Goal: Information Seeking & Learning: Learn about a topic

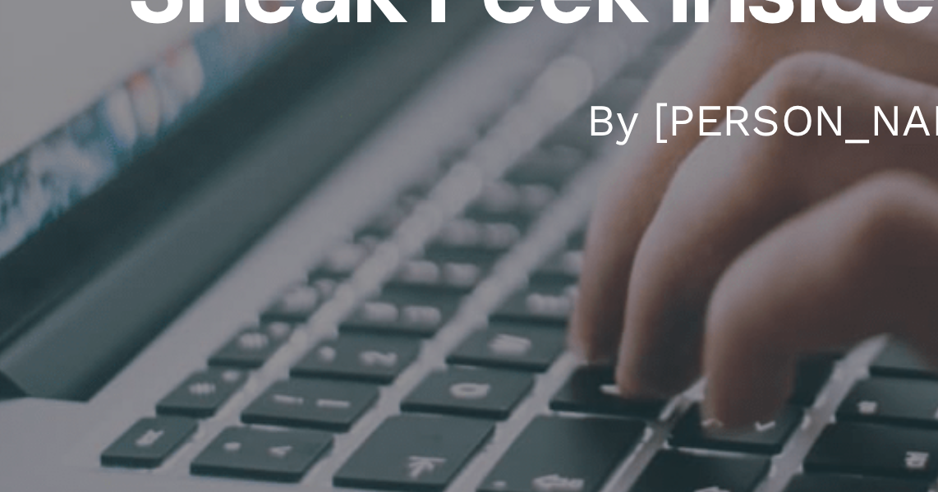
scroll to position [256, 0]
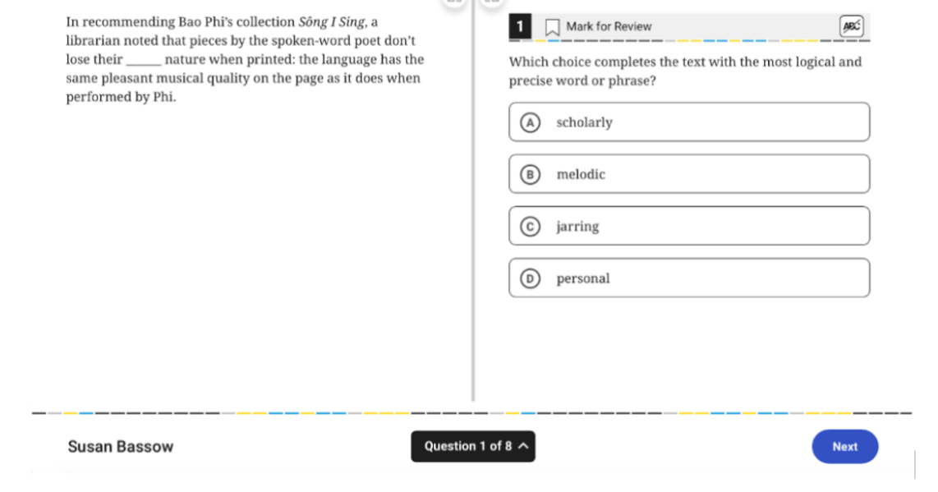
scroll to position [2917, 0]
